Goal: Complete application form

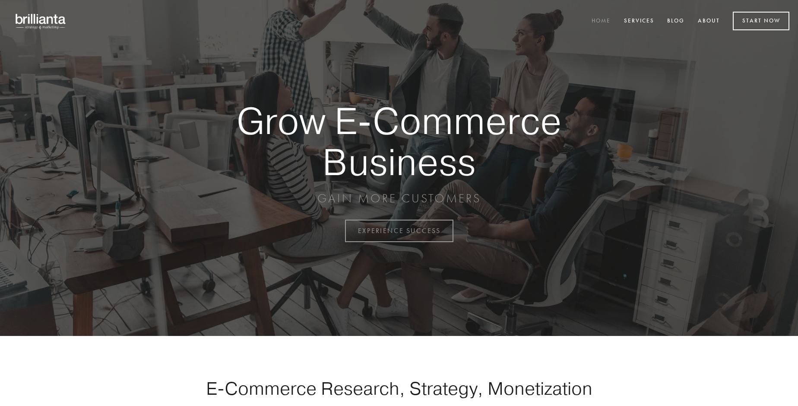
scroll to position [2265, 0]
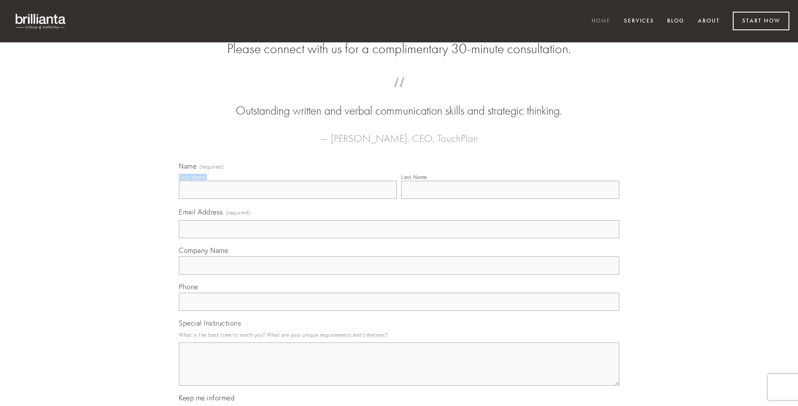
type input "[PERSON_NAME]"
click at [510, 199] on input "Last Name" at bounding box center [510, 190] width 218 height 18
type input "[PERSON_NAME]"
click at [399, 238] on input "Email Address (required)" at bounding box center [399, 229] width 441 height 18
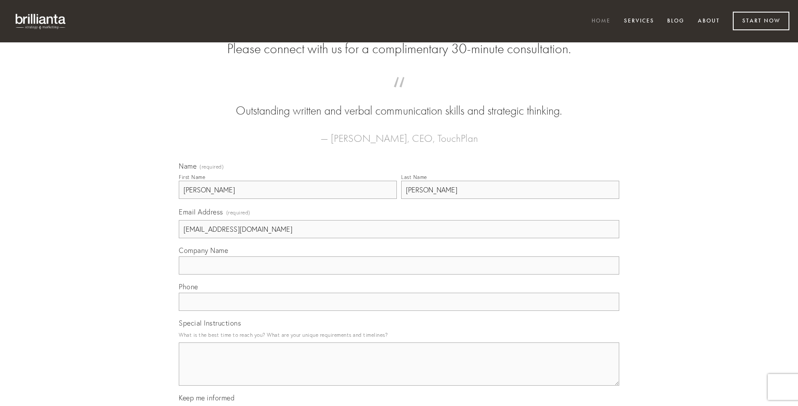
type input "[EMAIL_ADDRESS][DOMAIN_NAME]"
click at [399, 274] on input "Company Name" at bounding box center [399, 265] width 441 height 18
type input "in"
click at [399, 311] on input "text" at bounding box center [399, 301] width 441 height 18
click at [399, 372] on textarea "Special Instructions" at bounding box center [399, 363] width 441 height 43
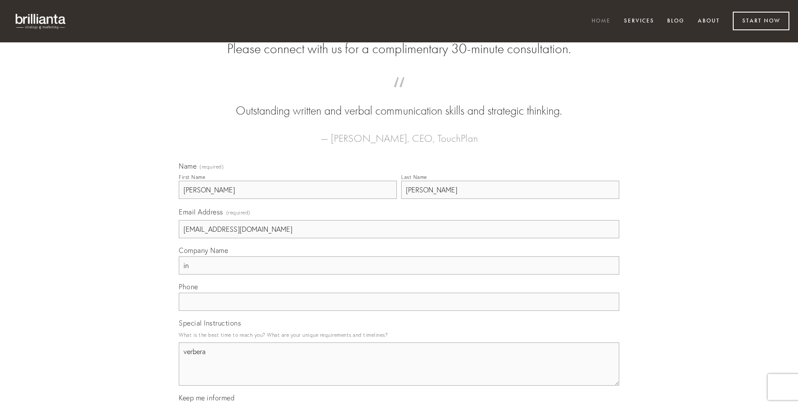
type textarea "verbera"
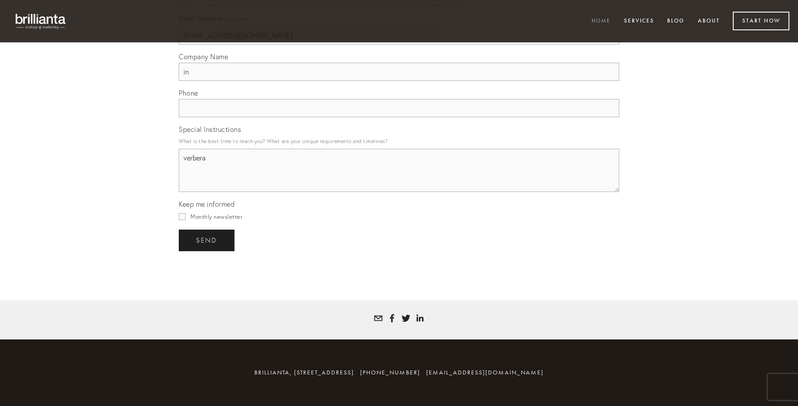
click at [207, 240] on span "send" at bounding box center [206, 240] width 21 height 8
